Goal: Task Accomplishment & Management: Manage account settings

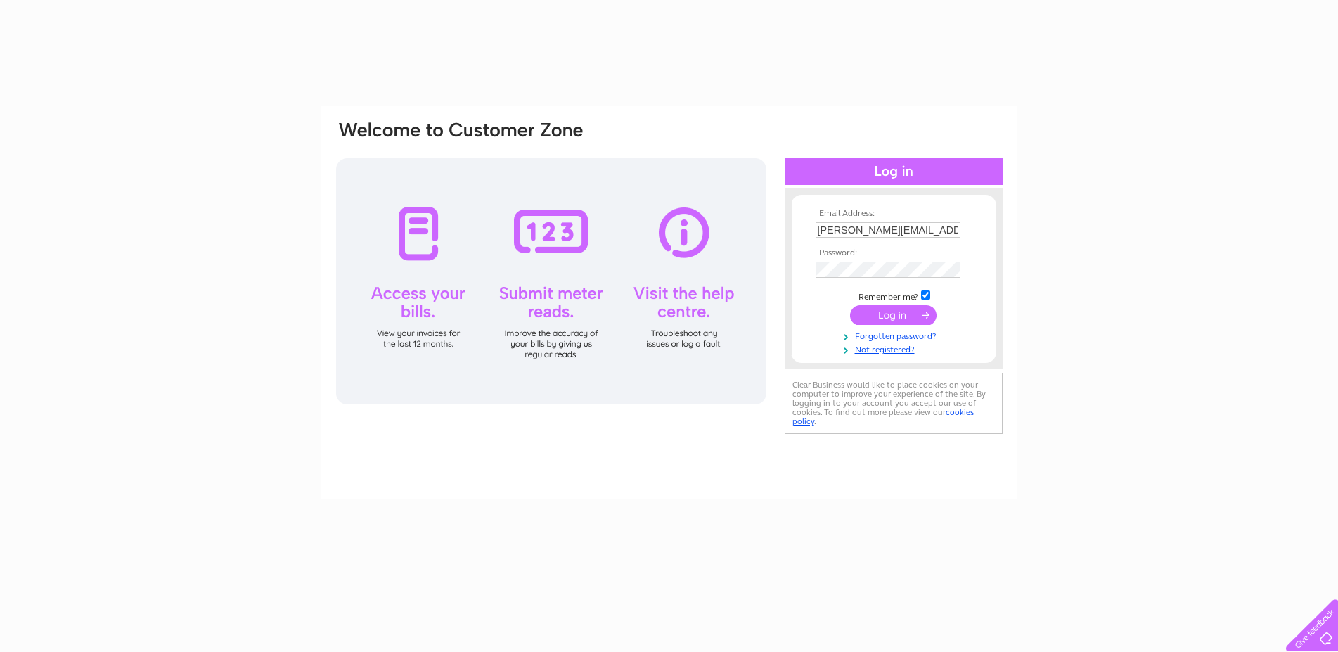
click at [897, 306] on td at bounding box center [893, 315] width 163 height 27
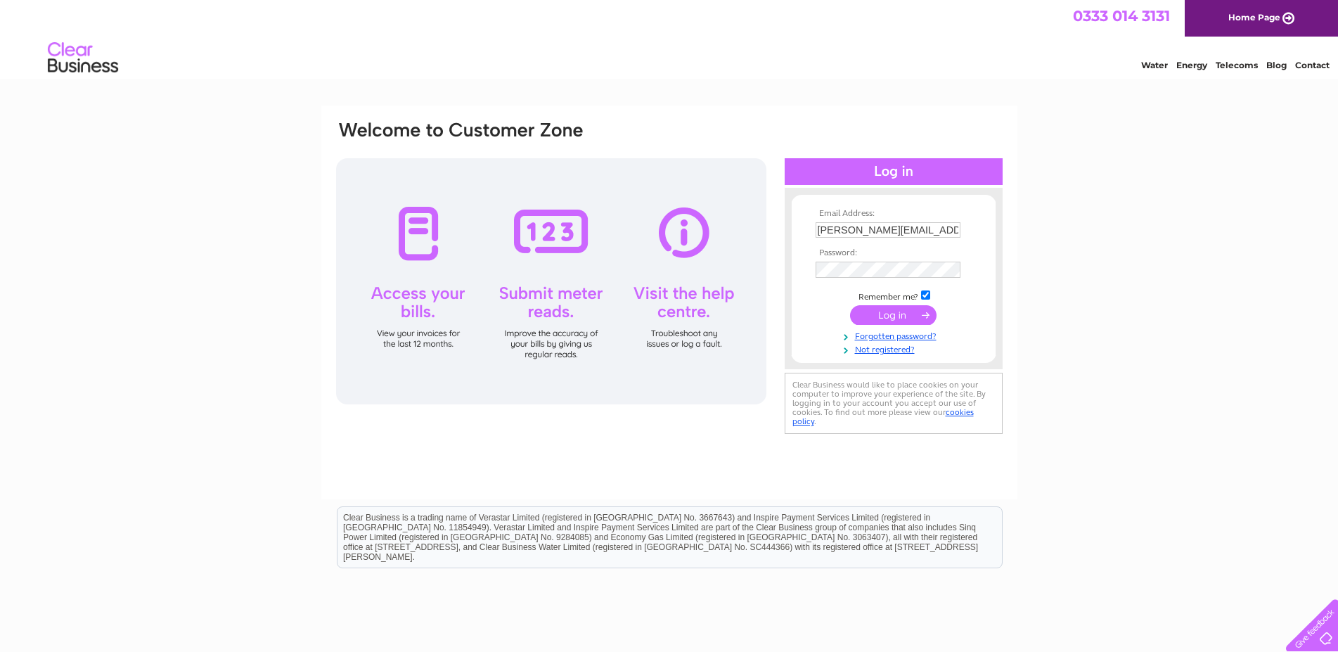
click at [897, 316] on input "submit" at bounding box center [893, 315] width 86 height 20
click at [896, 316] on input "submit" at bounding box center [893, 315] width 86 height 20
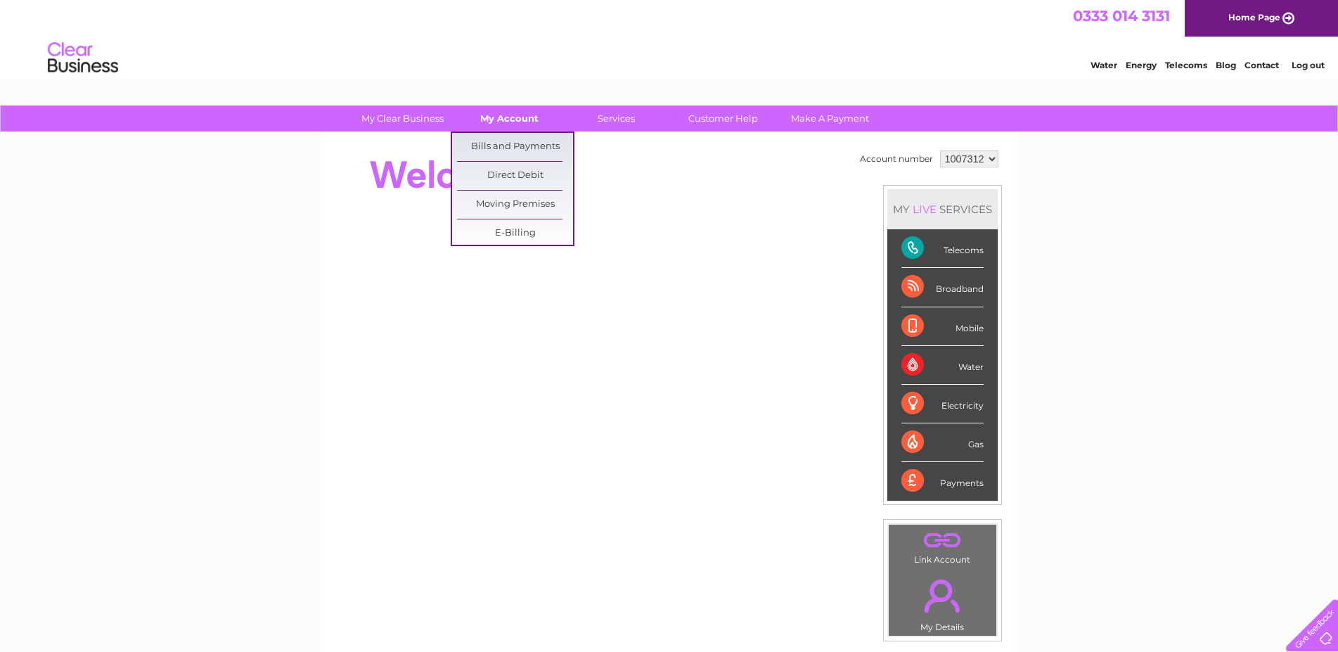
click at [496, 118] on link "My Account" at bounding box center [509, 118] width 116 height 26
click at [499, 143] on link "Bills and Payments" at bounding box center [515, 147] width 116 height 28
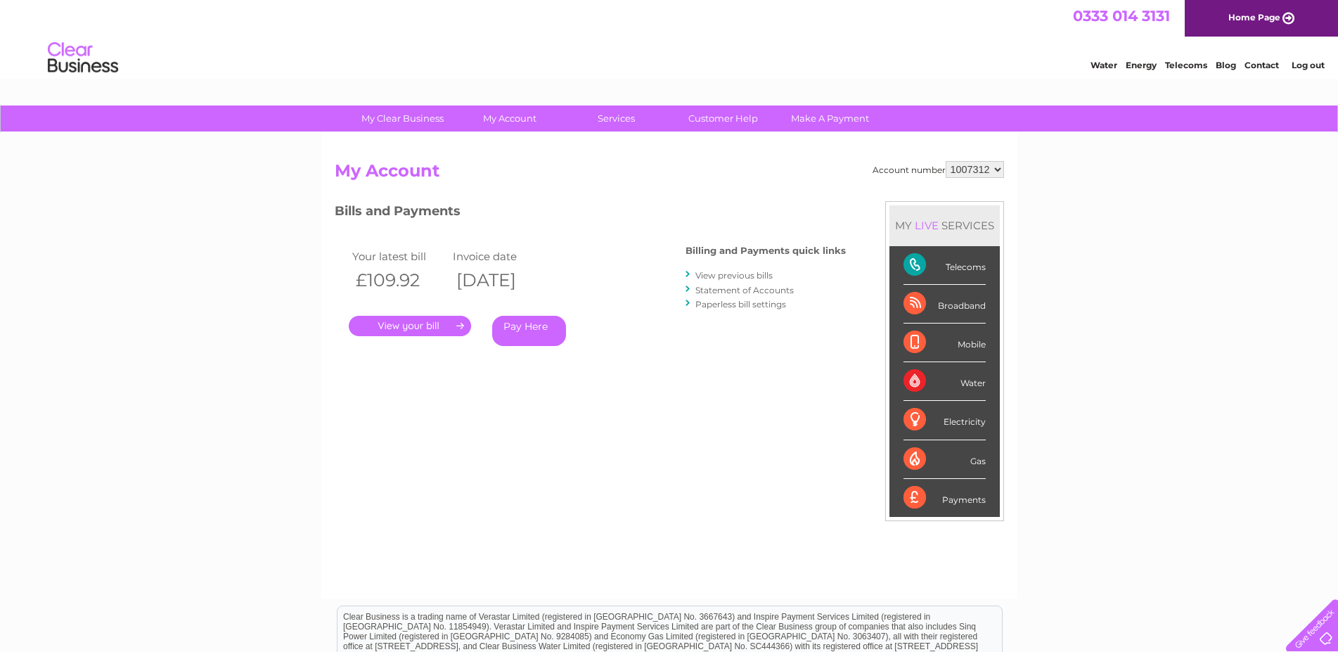
click at [434, 327] on link "." at bounding box center [410, 326] width 122 height 20
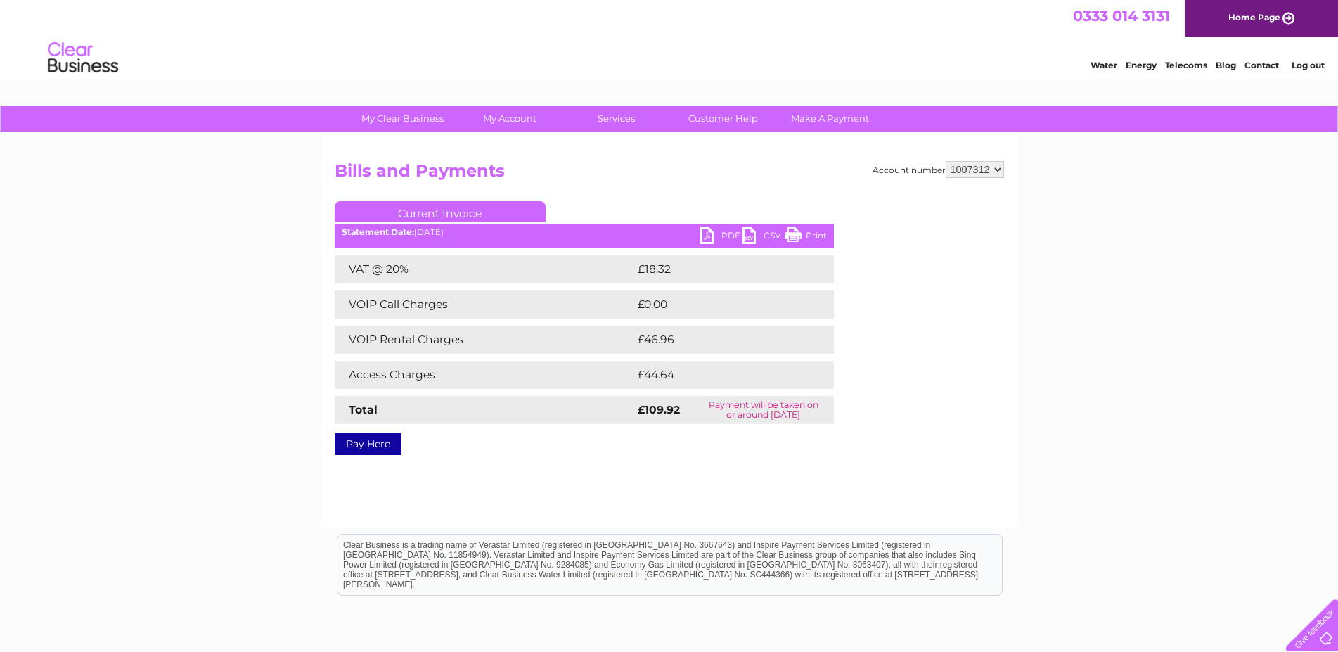
click at [699, 232] on div "Statement Date: 11/08/2025" at bounding box center [584, 232] width 499 height 10
click at [721, 233] on link "PDF" at bounding box center [721, 237] width 42 height 20
